Goal: Task Accomplishment & Management: Use online tool/utility

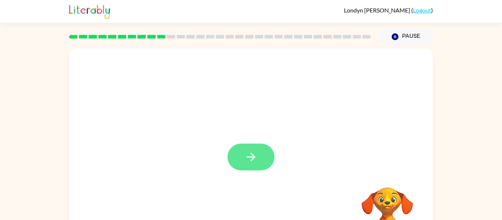
click at [253, 159] on icon "button" at bounding box center [251, 157] width 8 height 8
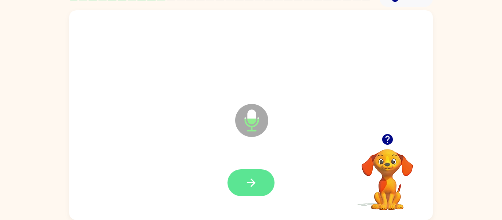
scroll to position [35, 0]
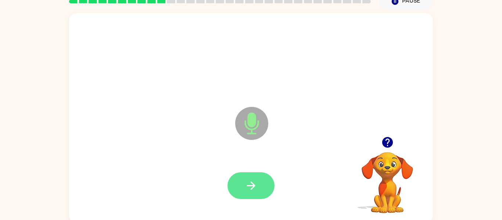
click at [247, 185] on icon "button" at bounding box center [251, 185] width 13 height 13
click at [248, 179] on button "button" at bounding box center [251, 185] width 47 height 27
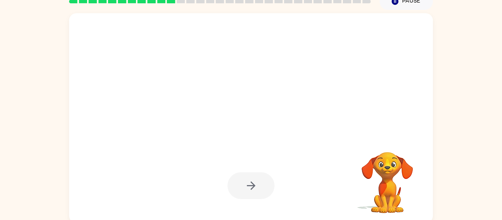
click at [269, 196] on div at bounding box center [251, 185] width 47 height 27
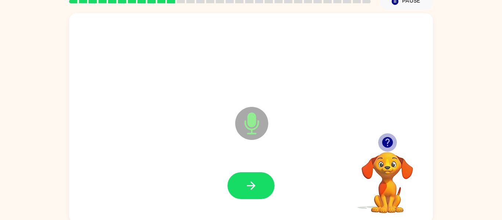
click at [389, 135] on button "button" at bounding box center [387, 142] width 19 height 19
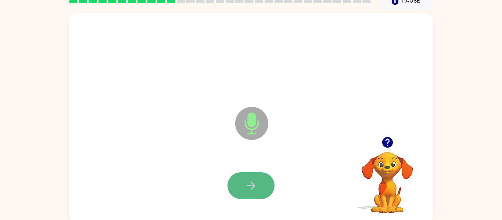
click at [261, 184] on button "button" at bounding box center [251, 185] width 47 height 27
click at [263, 184] on button "button" at bounding box center [251, 185] width 47 height 27
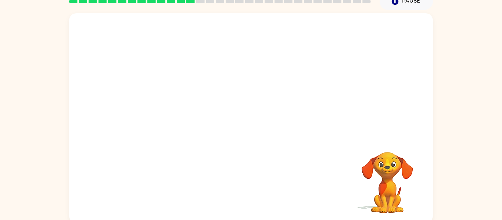
click at [262, 183] on div "Your browser must support playing .mp4 files to use Literably. Please try using…" at bounding box center [251, 118] width 364 height 210
click at [229, 189] on div "Your browser must support playing .mp4 files to use Literably. Please try using…" at bounding box center [251, 118] width 364 height 210
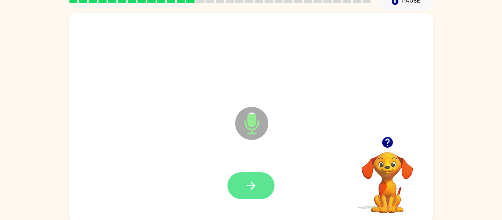
click at [264, 188] on button "button" at bounding box center [251, 185] width 47 height 27
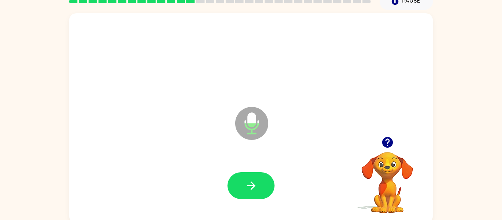
click at [389, 142] on icon "button" at bounding box center [387, 142] width 11 height 11
click at [389, 143] on icon "button" at bounding box center [387, 142] width 11 height 11
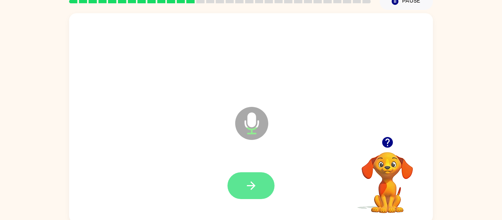
click at [265, 191] on button "button" at bounding box center [251, 185] width 47 height 27
click at [265, 190] on button "button" at bounding box center [251, 185] width 47 height 27
click at [266, 189] on button "button" at bounding box center [251, 185] width 47 height 27
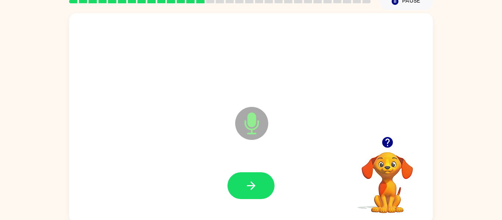
click at [256, 187] on icon "button" at bounding box center [251, 185] width 13 height 13
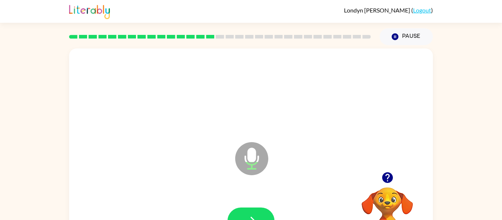
scroll to position [1, 0]
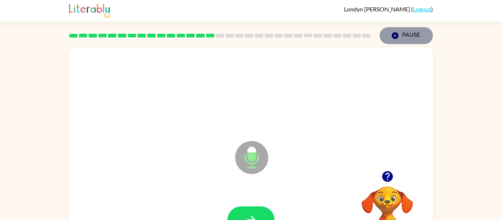
click at [416, 32] on button "Pause Pause" at bounding box center [406, 35] width 53 height 17
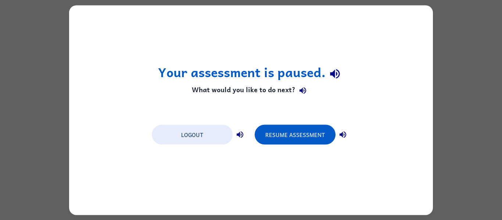
scroll to position [0, 0]
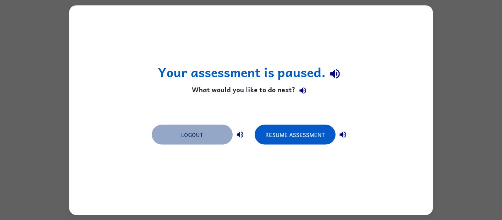
click at [189, 136] on button "Logout" at bounding box center [192, 135] width 81 height 20
